Goal: Task Accomplishment & Management: Use online tool/utility

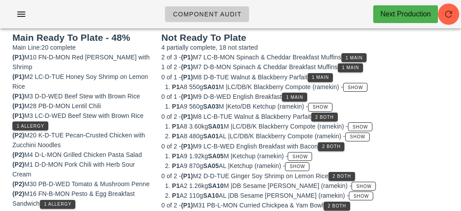
scroll to position [114, 0]
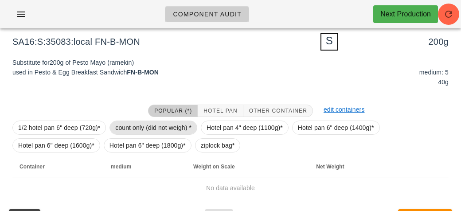
click at [140, 121] on span "count only (did not weigh) *" at bounding box center [153, 127] width 76 height 13
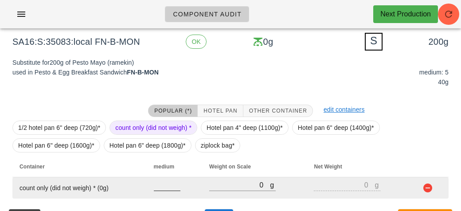
click at [162, 187] on input "number" at bounding box center [167, 185] width 27 height 12
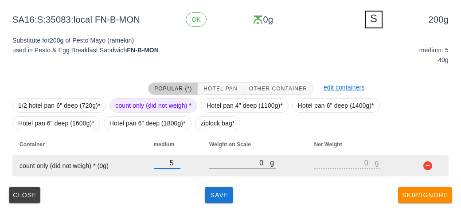
type input "5"
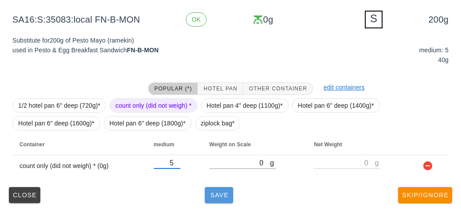
click at [229, 189] on button "Save" at bounding box center [219, 195] width 28 height 16
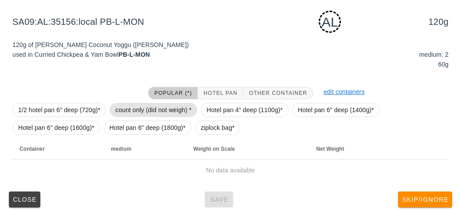
click at [140, 106] on span "count only (did not weigh) *" at bounding box center [153, 109] width 76 height 13
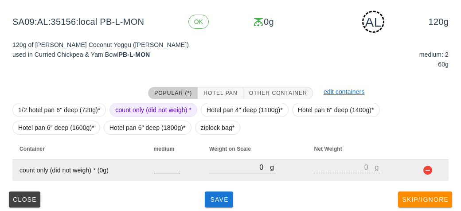
click at [164, 169] on input "number" at bounding box center [167, 167] width 27 height 12
type input "2"
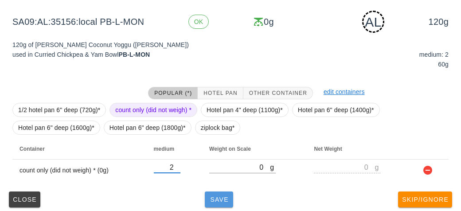
click at [225, 198] on span "Save" at bounding box center [218, 199] width 21 height 7
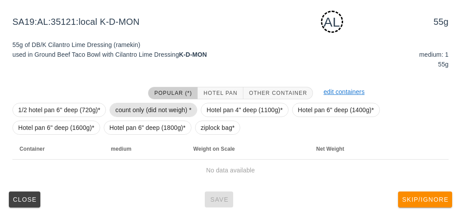
click at [139, 104] on span "count only (did not weigh) *" at bounding box center [153, 109] width 76 height 13
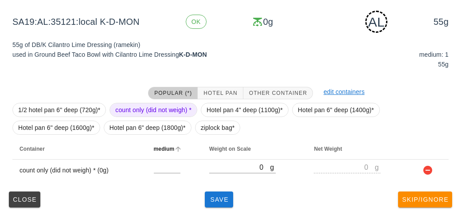
click at [161, 157] on th "medium" at bounding box center [174, 148] width 55 height 21
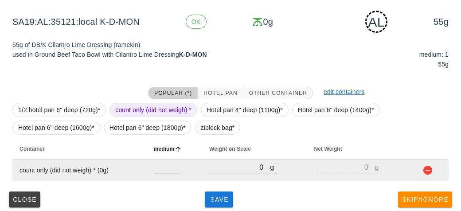
click at [162, 180] on div at bounding box center [167, 178] width 27 height 6
click at [165, 171] on input "number" at bounding box center [167, 167] width 27 height 12
type input "1"
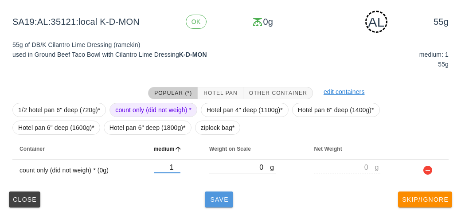
click at [220, 201] on span "Save" at bounding box center [218, 199] width 21 height 7
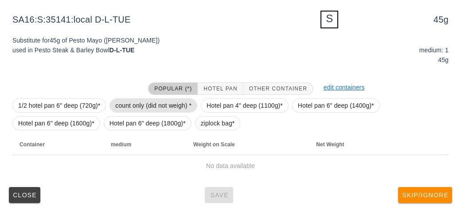
click at [140, 99] on span "count only (did not weigh) *" at bounding box center [153, 105] width 76 height 13
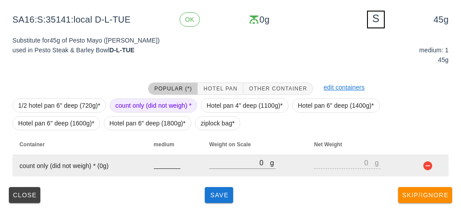
click at [163, 168] on input "number" at bounding box center [167, 163] width 27 height 12
type input "1"
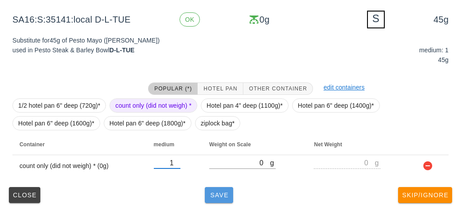
click at [212, 201] on button "Save" at bounding box center [219, 195] width 28 height 16
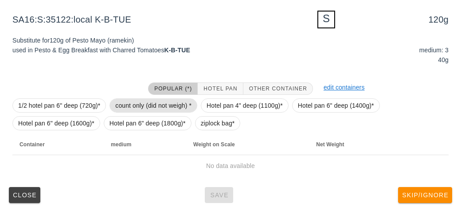
click at [133, 104] on span "count only (did not weigh) *" at bounding box center [153, 105] width 76 height 13
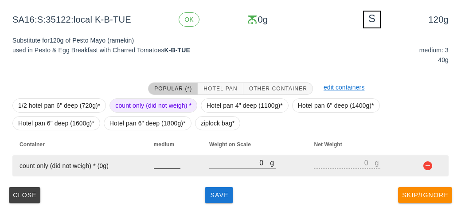
click at [164, 165] on input "number" at bounding box center [167, 163] width 27 height 12
type input "3"
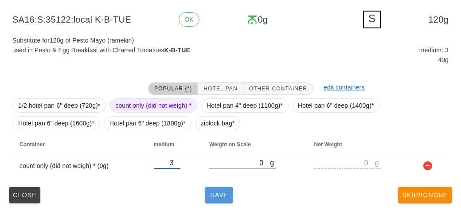
click at [208, 199] on button "Save" at bounding box center [219, 195] width 28 height 16
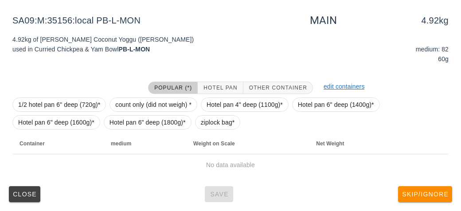
scroll to position [133, 0]
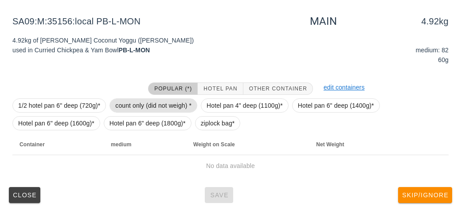
click at [134, 99] on span "count only (did not weigh) *" at bounding box center [153, 105] width 76 height 13
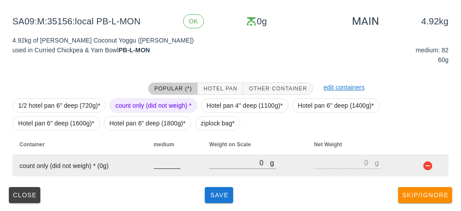
click at [170, 162] on input "number" at bounding box center [167, 163] width 27 height 12
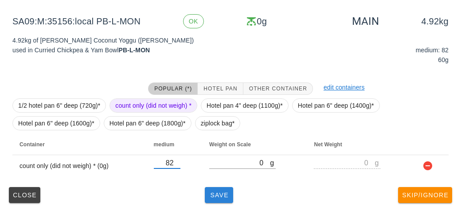
type input "82"
click at [205, 198] on button "Save" at bounding box center [219, 195] width 28 height 16
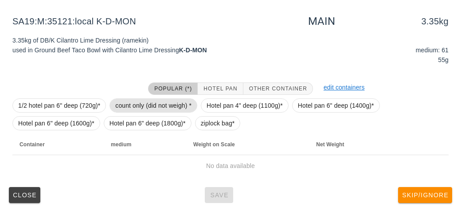
click at [128, 106] on span "count only (did not weigh) *" at bounding box center [153, 105] width 76 height 13
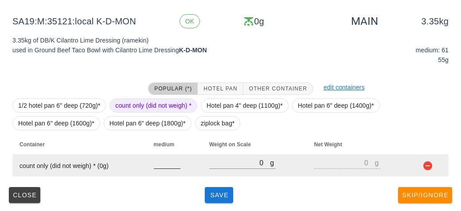
click at [157, 166] on input "number" at bounding box center [167, 163] width 27 height 12
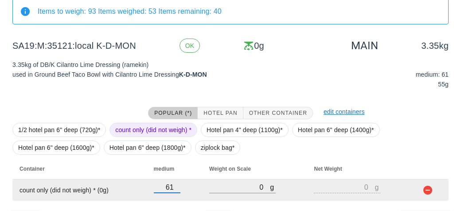
scroll to position [133, 0]
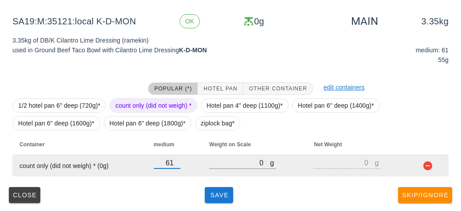
type input "61"
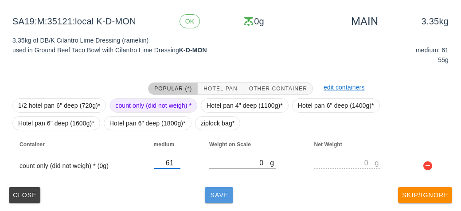
click at [216, 202] on button "Save" at bounding box center [219, 195] width 28 height 16
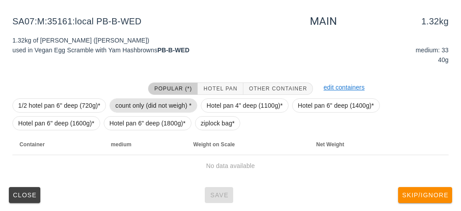
click at [130, 109] on span "count only (did not weigh) *" at bounding box center [153, 105] width 76 height 13
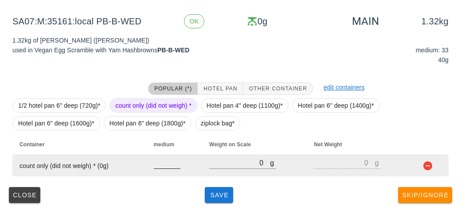
click at [165, 166] on input "number" at bounding box center [167, 163] width 27 height 12
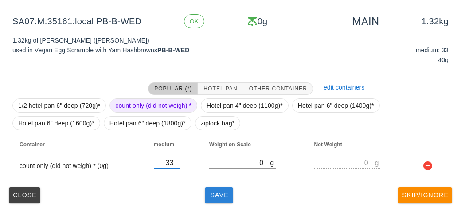
type input "33"
click at [220, 200] on button "Save" at bounding box center [219, 195] width 28 height 16
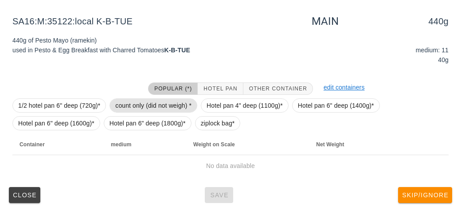
click at [134, 107] on span "count only (did not weigh) *" at bounding box center [153, 105] width 76 height 13
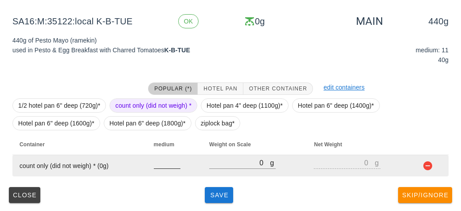
click at [168, 167] on input "number" at bounding box center [167, 163] width 27 height 12
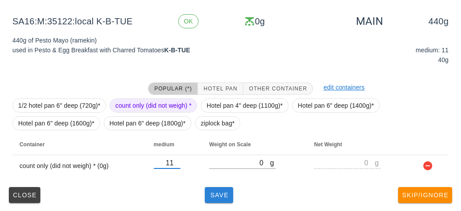
type input "11"
click at [214, 195] on span "Save" at bounding box center [218, 194] width 21 height 7
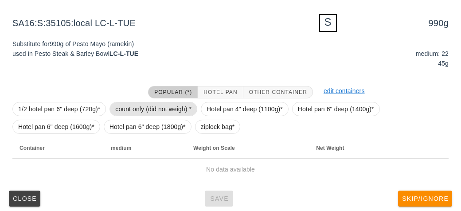
click at [142, 110] on span "count only (did not weigh) *" at bounding box center [153, 108] width 76 height 13
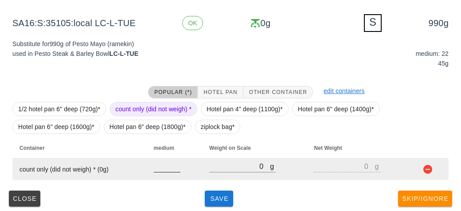
click at [159, 170] on input "number" at bounding box center [167, 166] width 27 height 12
type input "22"
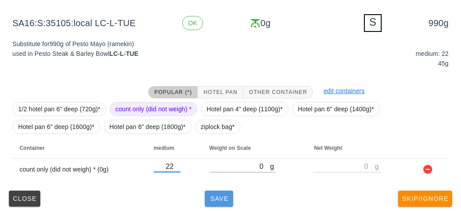
click at [216, 198] on span "Save" at bounding box center [218, 198] width 21 height 7
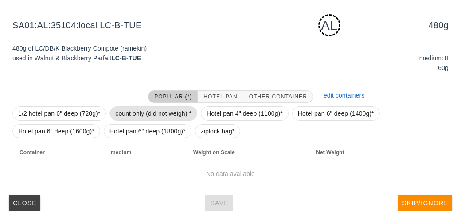
click at [136, 113] on span "count only (did not weigh) *" at bounding box center [153, 113] width 76 height 13
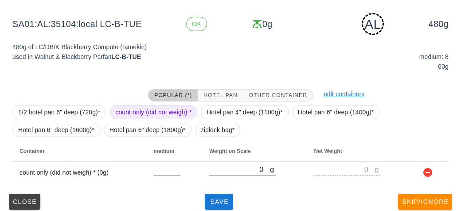
scroll to position [137, 0]
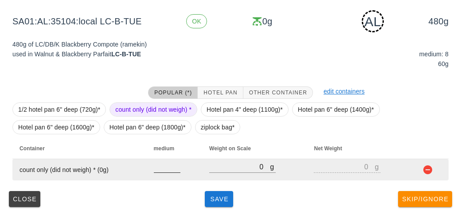
click at [164, 162] on input "number" at bounding box center [167, 167] width 27 height 12
type input "8"
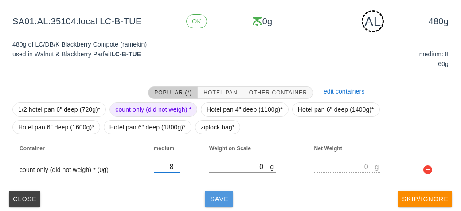
click at [214, 195] on span "Save" at bounding box center [218, 198] width 21 height 7
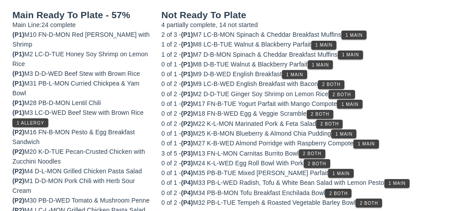
scroll to position [133, 0]
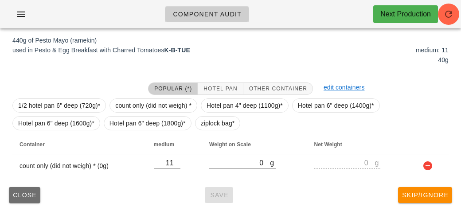
click at [21, 191] on span "Close" at bounding box center [24, 194] width 24 height 7
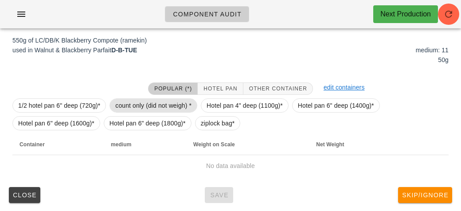
click at [120, 99] on span "count only (did not weigh) *" at bounding box center [153, 105] width 76 height 13
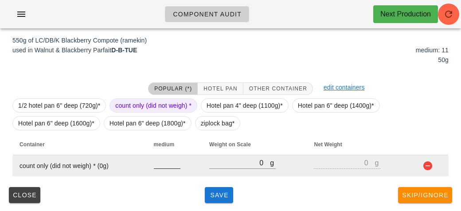
click at [154, 165] on input "number" at bounding box center [167, 163] width 27 height 12
type input "11"
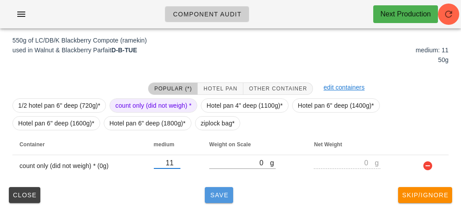
click at [216, 195] on span "Save" at bounding box center [218, 194] width 21 height 7
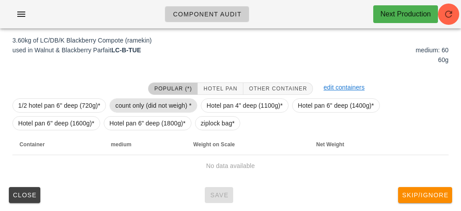
click at [121, 103] on span "count only (did not weigh) *" at bounding box center [153, 105] width 76 height 13
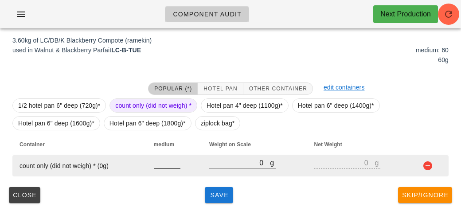
click at [164, 166] on input "number" at bounding box center [167, 163] width 27 height 12
type input "60"
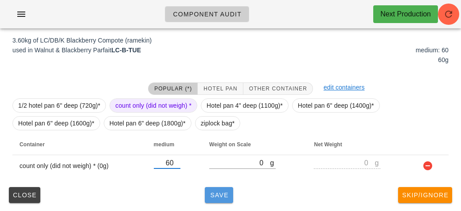
click at [211, 189] on button "Save" at bounding box center [219, 195] width 28 height 16
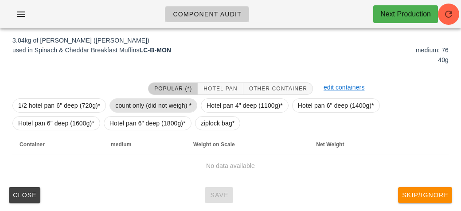
click at [131, 99] on span "count only (did not weigh) *" at bounding box center [153, 105] width 76 height 13
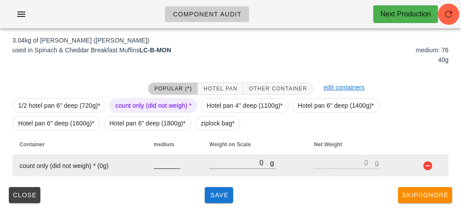
click at [164, 166] on input "number" at bounding box center [167, 163] width 27 height 12
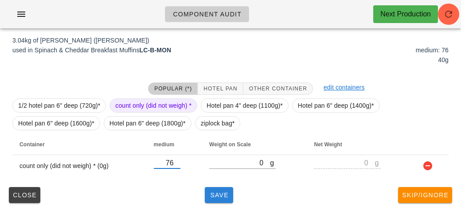
type input "76"
click at [217, 187] on button "Save" at bounding box center [219, 195] width 28 height 16
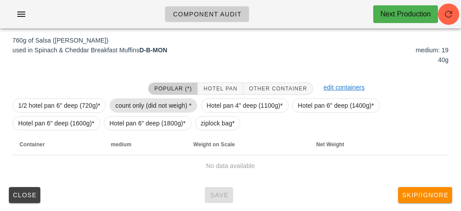
click at [125, 103] on span "count only (did not weigh) *" at bounding box center [153, 105] width 76 height 13
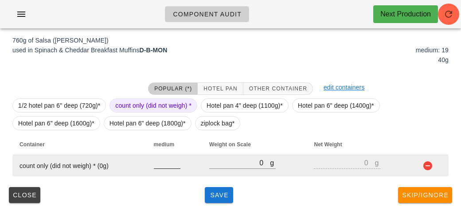
click at [161, 165] on input "number" at bounding box center [167, 163] width 27 height 12
type input "19"
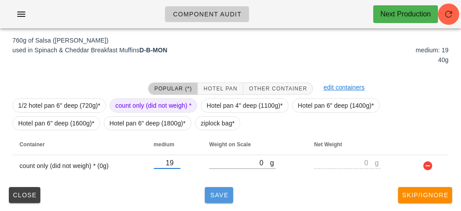
click at [206, 196] on button "Save" at bounding box center [219, 195] width 28 height 16
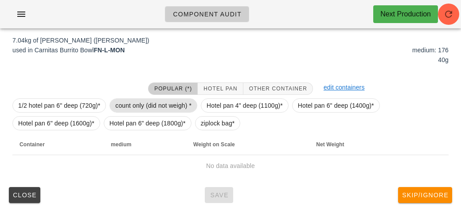
click at [129, 107] on span "count only (did not weigh) *" at bounding box center [153, 105] width 76 height 13
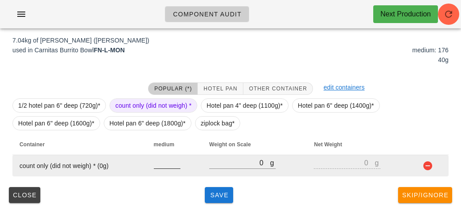
click at [160, 166] on input "number" at bounding box center [167, 163] width 27 height 12
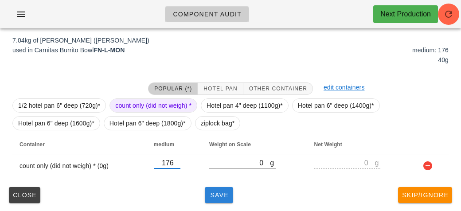
type input "176"
click at [216, 199] on button "Save" at bounding box center [219, 195] width 28 height 16
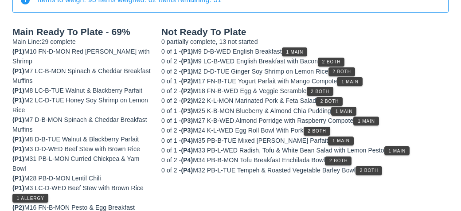
scroll to position [124, 0]
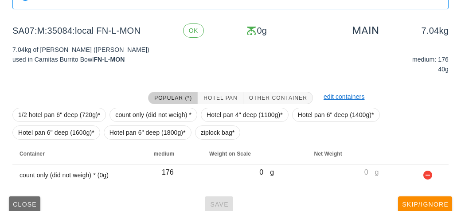
click at [39, 206] on button "Close" at bounding box center [24, 204] width 31 height 16
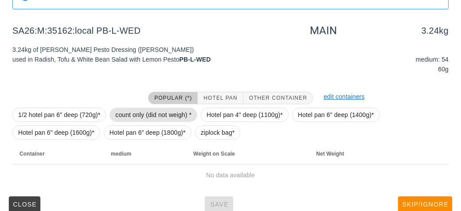
click at [147, 113] on span "count only (did not weigh) *" at bounding box center [153, 114] width 76 height 13
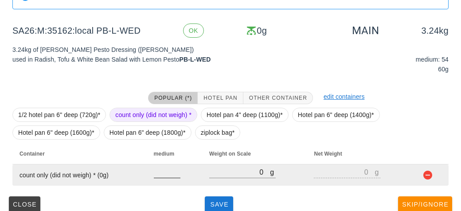
click at [160, 174] on input "number" at bounding box center [167, 172] width 27 height 12
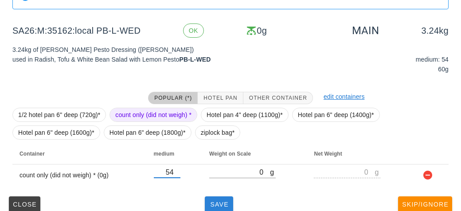
type input "54"
click at [215, 198] on button "Save" at bounding box center [219, 204] width 28 height 16
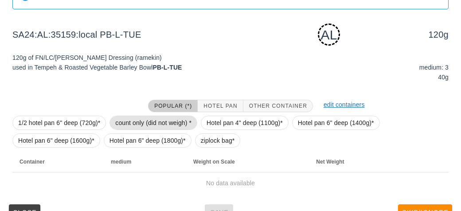
click at [145, 125] on span "count only (did not weigh) *" at bounding box center [153, 122] width 76 height 13
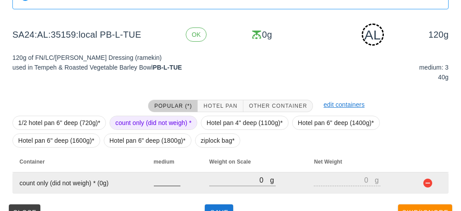
click at [162, 181] on input "number" at bounding box center [167, 180] width 27 height 12
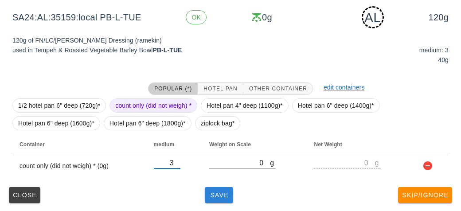
type input "3"
click at [224, 195] on span "Save" at bounding box center [218, 194] width 21 height 7
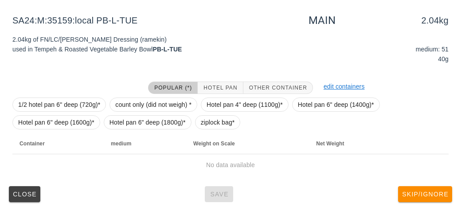
scroll to position [133, 0]
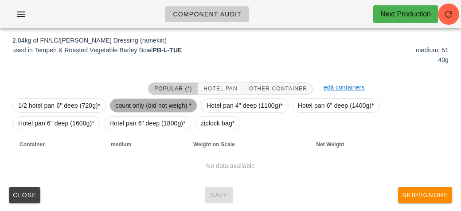
click at [144, 103] on span "count only (did not weigh) *" at bounding box center [153, 105] width 76 height 13
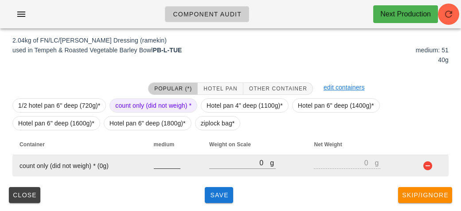
click at [164, 161] on input "number" at bounding box center [167, 163] width 27 height 12
type input "51"
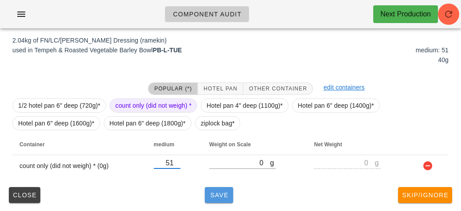
click at [211, 196] on span "Save" at bounding box center [218, 194] width 21 height 7
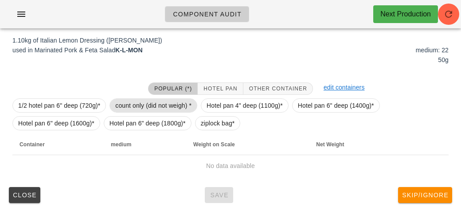
click at [132, 104] on span "count only (did not weigh) *" at bounding box center [153, 105] width 76 height 13
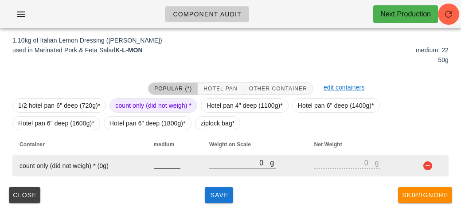
click at [164, 162] on input "number" at bounding box center [167, 163] width 27 height 12
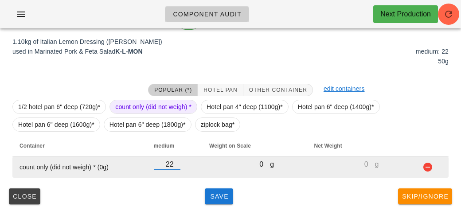
scroll to position [130, 0]
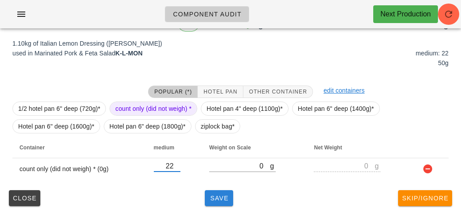
type input "22"
click at [214, 195] on span "Save" at bounding box center [218, 198] width 21 height 7
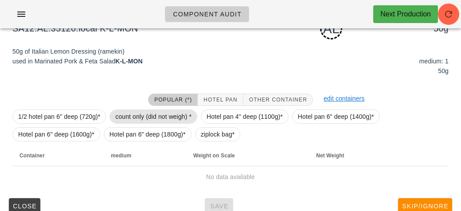
click at [131, 114] on span "count only (did not weigh) *" at bounding box center [153, 116] width 76 height 13
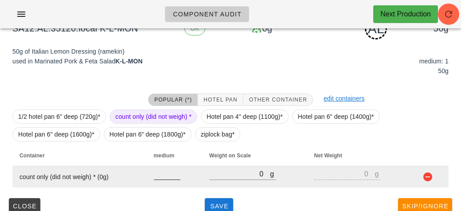
click at [160, 173] on input "number" at bounding box center [167, 174] width 27 height 12
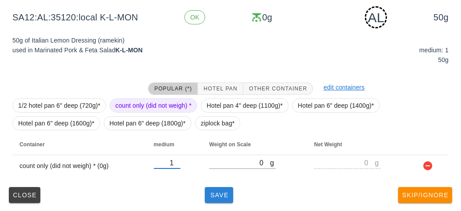
type input "1"
click at [219, 192] on span "Save" at bounding box center [218, 194] width 21 height 7
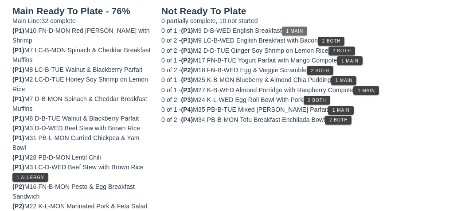
click at [299, 29] on span "1 Main" at bounding box center [295, 31] width 18 height 5
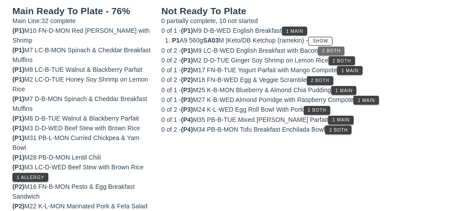
click at [339, 48] on span "2 Both" at bounding box center [331, 50] width 19 height 5
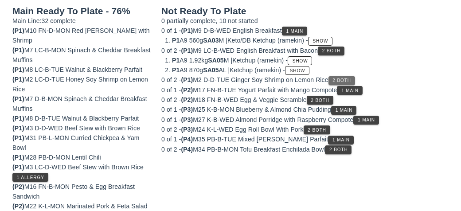
click at [351, 78] on span "2 Both" at bounding box center [341, 80] width 19 height 5
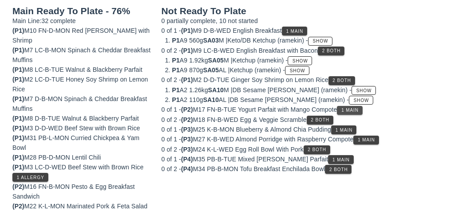
click at [359, 110] on span "1 Main" at bounding box center [350, 110] width 18 height 5
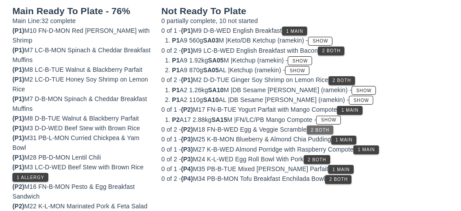
click at [324, 130] on span "2 Both" at bounding box center [319, 130] width 19 height 5
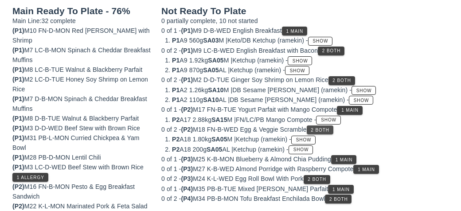
scroll to position [141, 0]
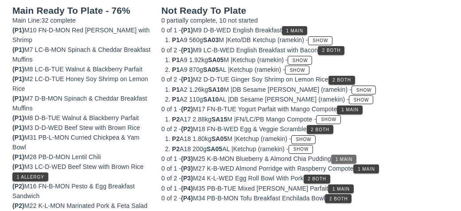
click at [352, 157] on span "1 Main" at bounding box center [344, 159] width 18 height 5
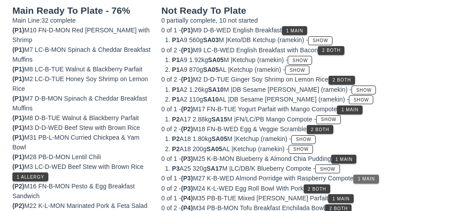
click at [371, 175] on button "1 Main" at bounding box center [365, 179] width 25 height 9
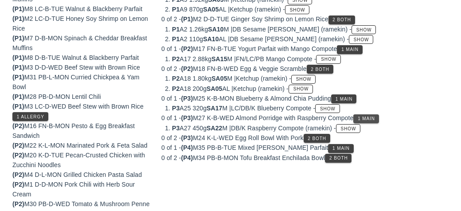
scroll to position [202, 0]
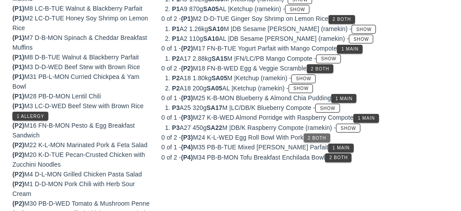
click at [320, 138] on button "2 Both" at bounding box center [317, 137] width 27 height 9
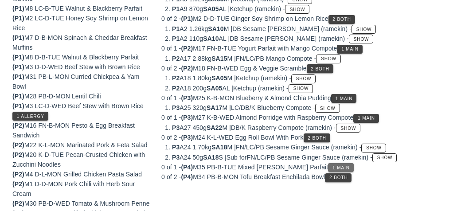
click at [332, 165] on span "1 Main" at bounding box center [341, 167] width 18 height 5
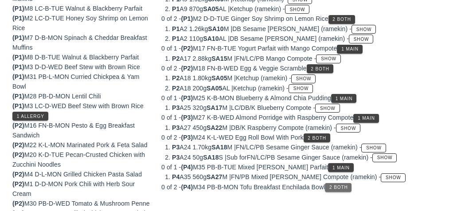
click at [339, 185] on span "2 Both" at bounding box center [338, 187] width 19 height 5
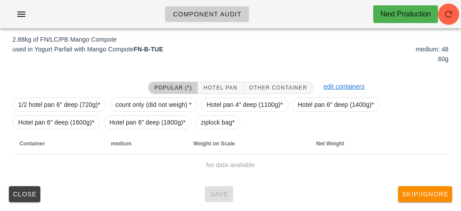
scroll to position [133, 0]
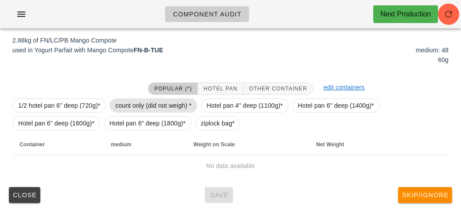
click at [127, 100] on span "count only (did not weigh) *" at bounding box center [153, 105] width 76 height 13
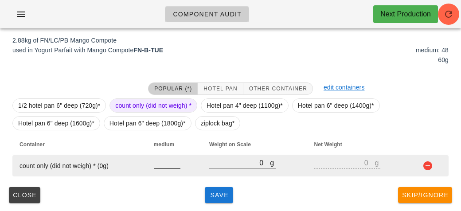
click at [166, 164] on input "number" at bounding box center [167, 163] width 27 height 12
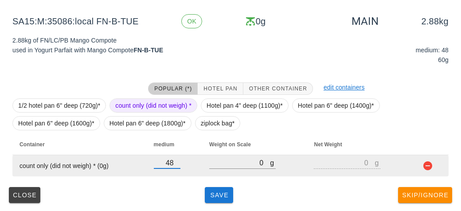
type input "48"
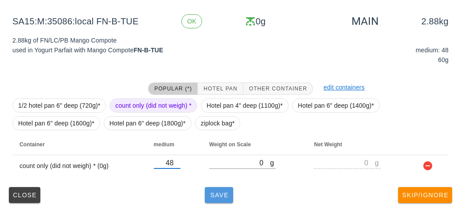
click at [212, 202] on button "Save" at bounding box center [219, 195] width 28 height 16
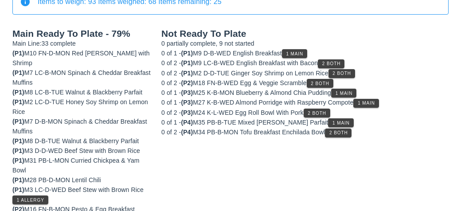
scroll to position [121, 0]
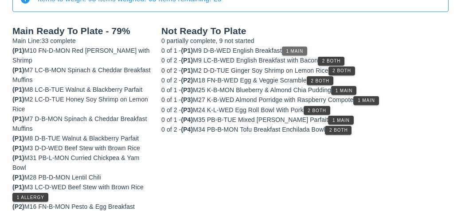
click at [301, 49] on span "1 Main" at bounding box center [295, 51] width 18 height 5
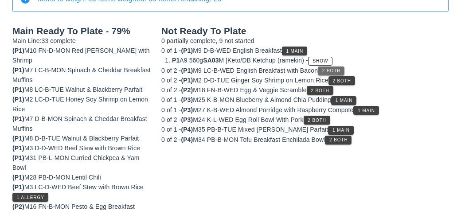
click at [344, 68] on button "2 Both" at bounding box center [331, 70] width 27 height 9
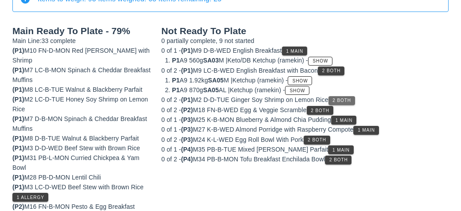
click at [351, 99] on span "2 Both" at bounding box center [341, 100] width 19 height 5
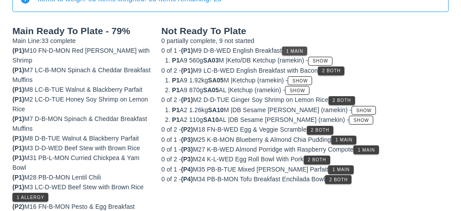
click at [300, 49] on span "1 Main" at bounding box center [295, 51] width 18 height 5
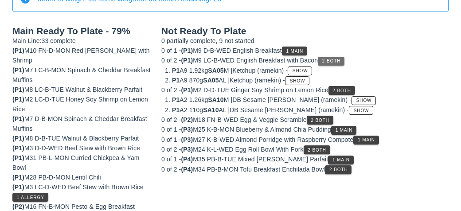
click at [338, 61] on span "2 Both" at bounding box center [331, 61] width 19 height 5
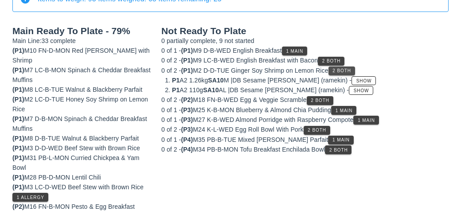
click at [348, 70] on span "2 Both" at bounding box center [341, 70] width 19 height 5
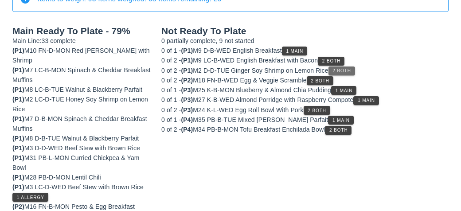
click at [351, 70] on span "2 Both" at bounding box center [341, 70] width 19 height 5
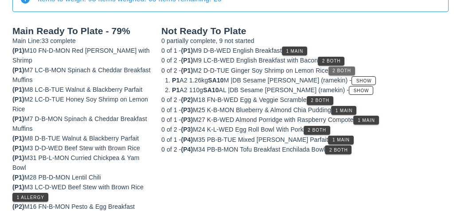
click at [346, 74] on button "2 Both" at bounding box center [341, 70] width 27 height 9
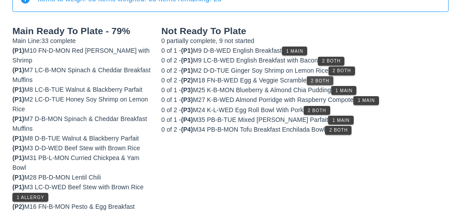
click at [329, 81] on span "2 Both" at bounding box center [319, 80] width 19 height 5
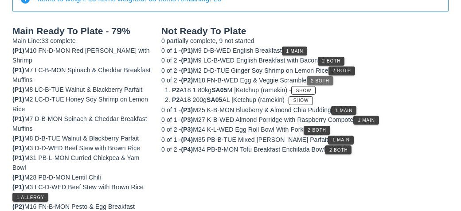
click at [333, 80] on button "2 Both" at bounding box center [320, 80] width 27 height 9
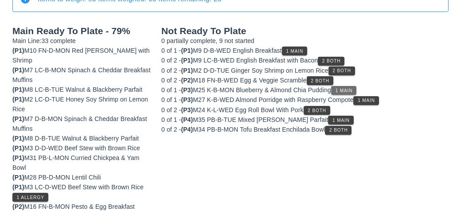
click at [353, 89] on span "1 Main" at bounding box center [344, 90] width 18 height 5
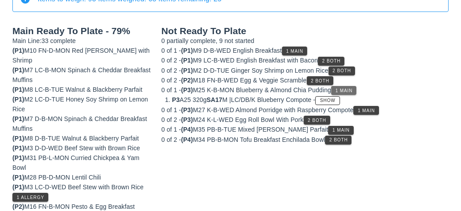
click at [352, 86] on button "1 Main" at bounding box center [343, 90] width 25 height 9
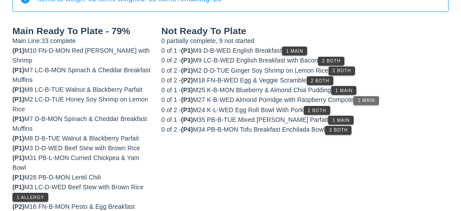
click at [369, 100] on span "1 Main" at bounding box center [366, 100] width 18 height 5
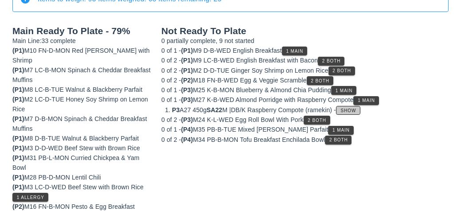
click at [360, 107] on button "Show" at bounding box center [348, 110] width 24 height 9
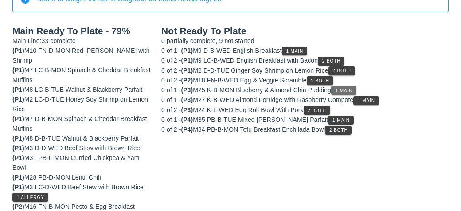
click at [350, 88] on span "1 Main" at bounding box center [344, 90] width 18 height 5
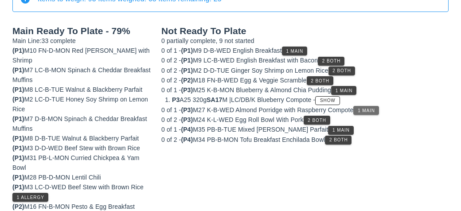
click at [375, 109] on span "1 Main" at bounding box center [366, 110] width 18 height 5
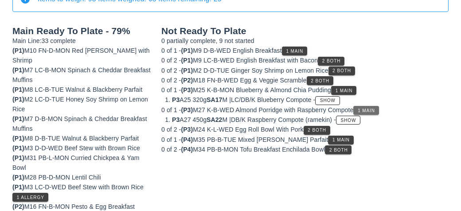
click at [375, 108] on span "1 Main" at bounding box center [366, 110] width 18 height 5
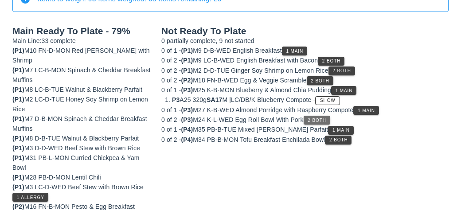
click at [324, 118] on span "2 Both" at bounding box center [316, 120] width 19 height 5
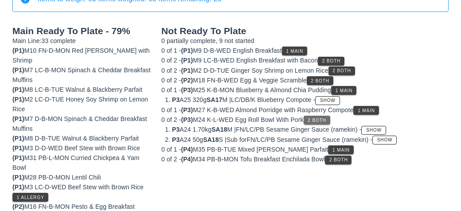
click at [319, 121] on button "2 Both" at bounding box center [317, 120] width 27 height 9
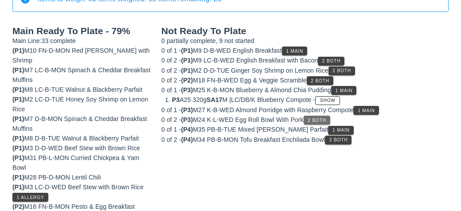
click at [324, 116] on button "2 Both" at bounding box center [317, 120] width 27 height 9
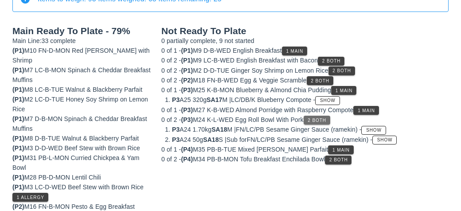
click at [326, 118] on span "2 Both" at bounding box center [316, 120] width 19 height 5
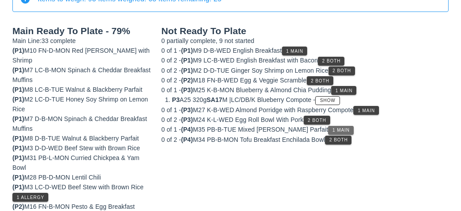
click at [332, 130] on span "1 Main" at bounding box center [341, 130] width 18 height 5
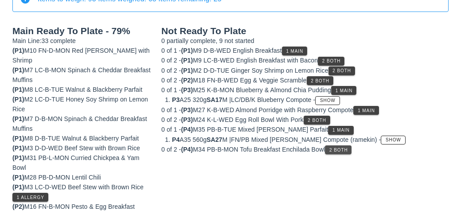
click at [347, 149] on span "2 Both" at bounding box center [338, 150] width 19 height 5
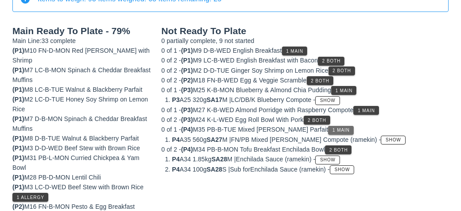
click at [328, 131] on button "1 Main" at bounding box center [340, 130] width 25 height 9
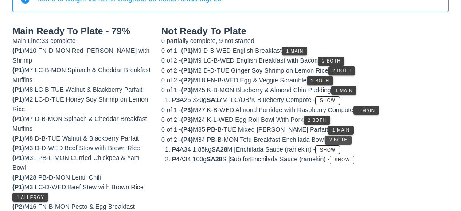
click at [346, 140] on span "2 Both" at bounding box center [338, 139] width 19 height 5
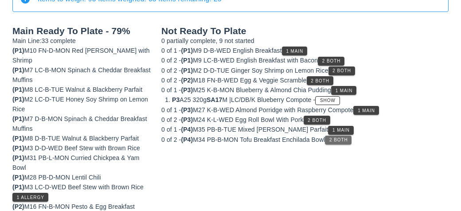
click at [340, 141] on button "2 Both" at bounding box center [338, 140] width 27 height 9
